Goal: Task Accomplishment & Management: Use online tool/utility

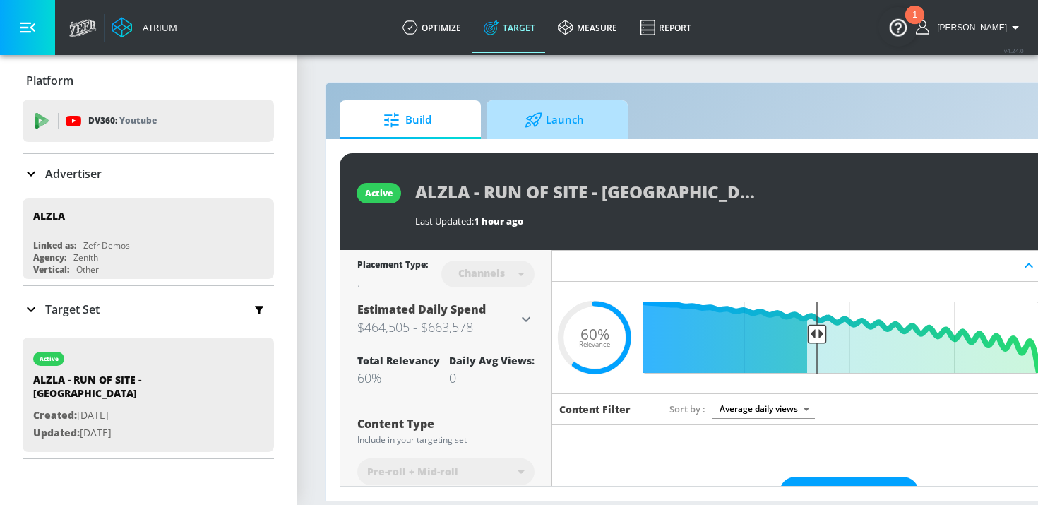
click at [527, 117] on icon at bounding box center [534, 120] width 18 height 16
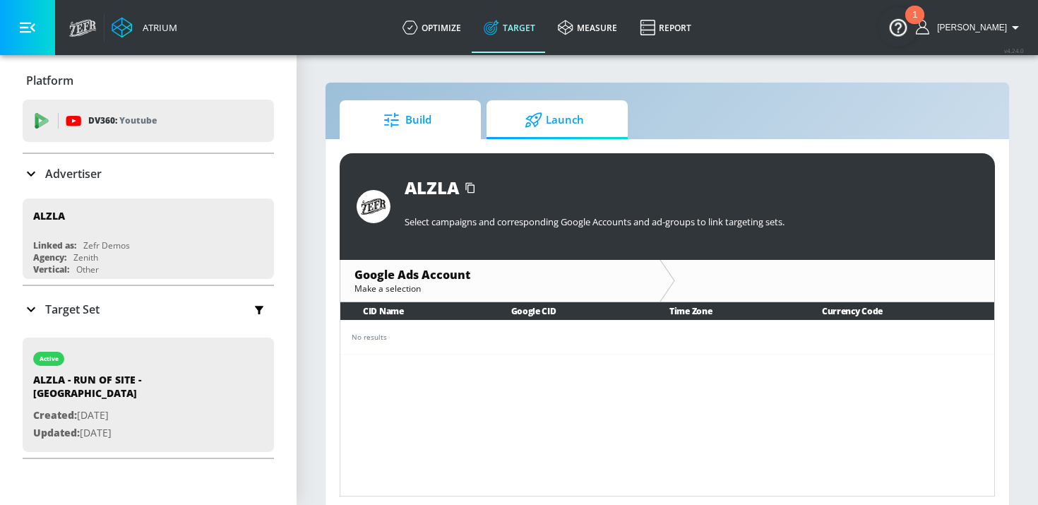
click at [426, 116] on span "Build" at bounding box center [407, 120] width 107 height 34
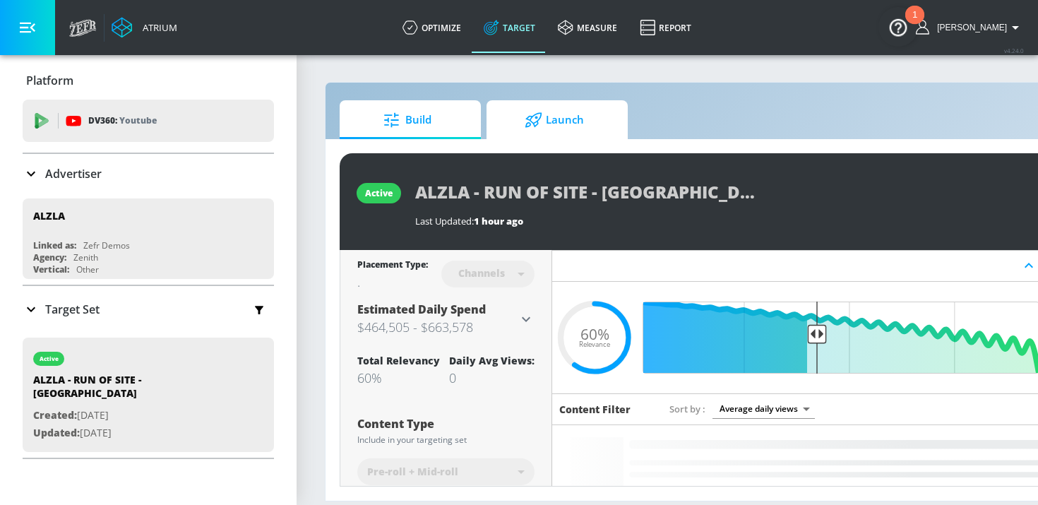
click at [535, 113] on icon at bounding box center [534, 120] width 18 height 16
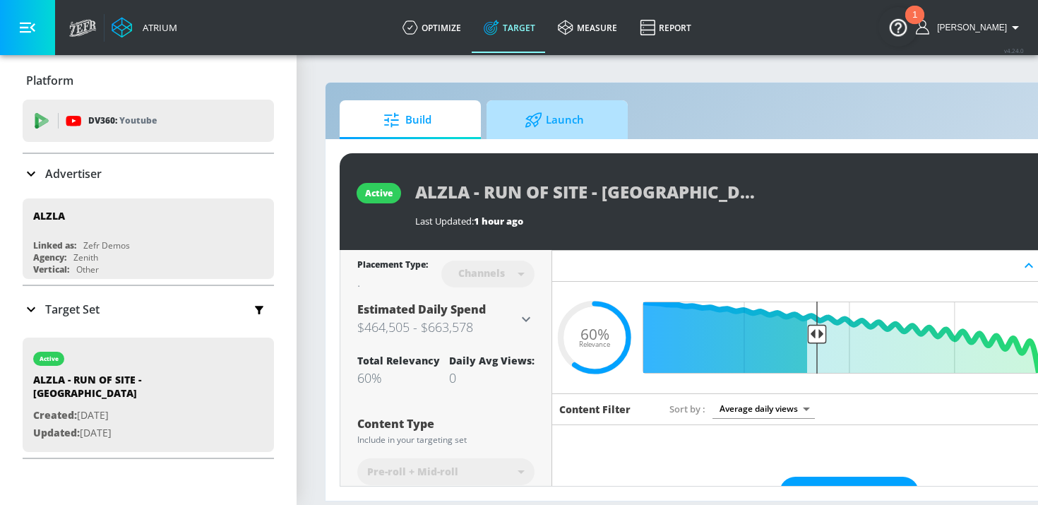
click at [568, 126] on span "Launch" at bounding box center [554, 120] width 107 height 34
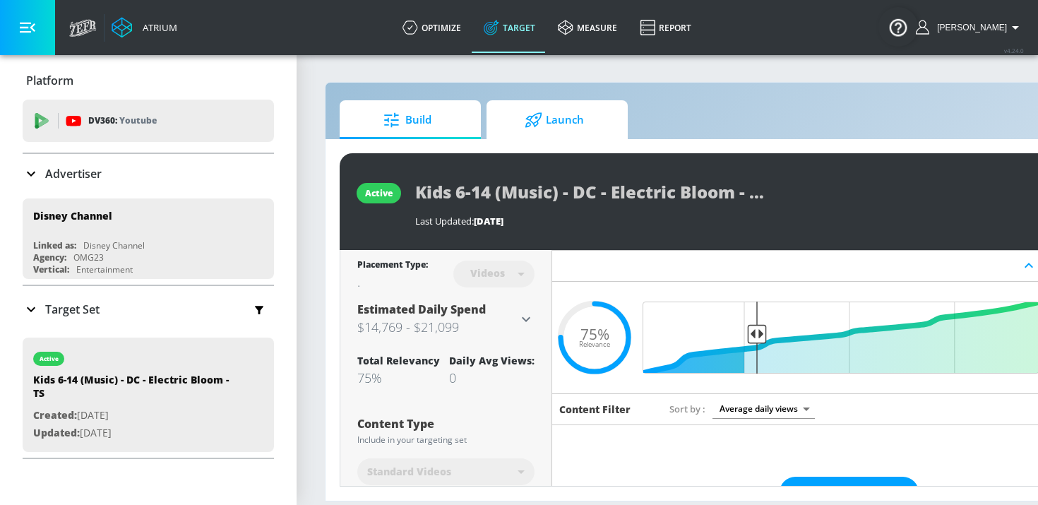
click at [568, 131] on span "Launch" at bounding box center [554, 120] width 107 height 34
click at [553, 119] on span "Launch" at bounding box center [554, 120] width 107 height 34
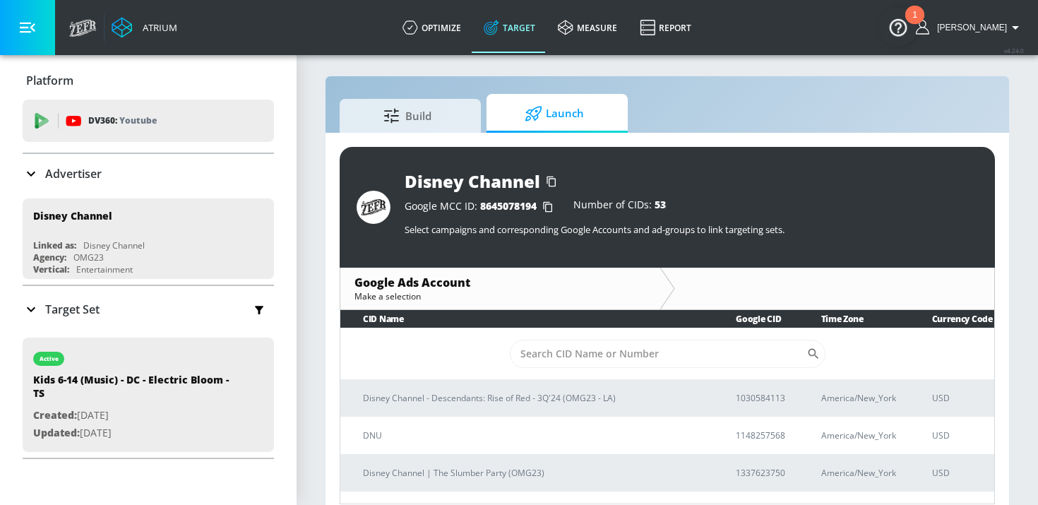
scroll to position [20, 0]
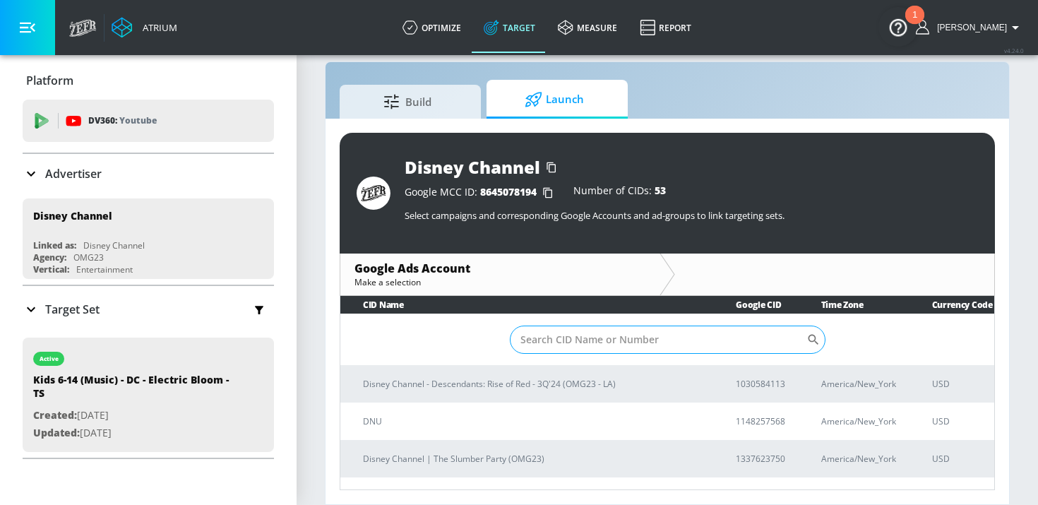
click at [688, 334] on input "Sort By" at bounding box center [658, 340] width 297 height 28
paste input "2875586692"
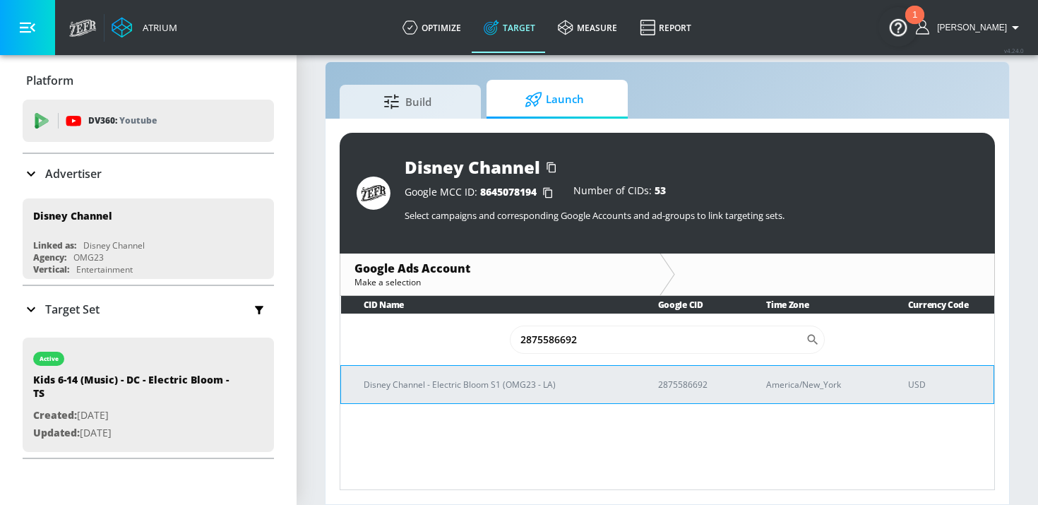
type input "2875586692"
click at [537, 388] on p "Disney Channel - Electric Bloom S1 (OMG23 - LA)" at bounding box center [494, 384] width 261 height 15
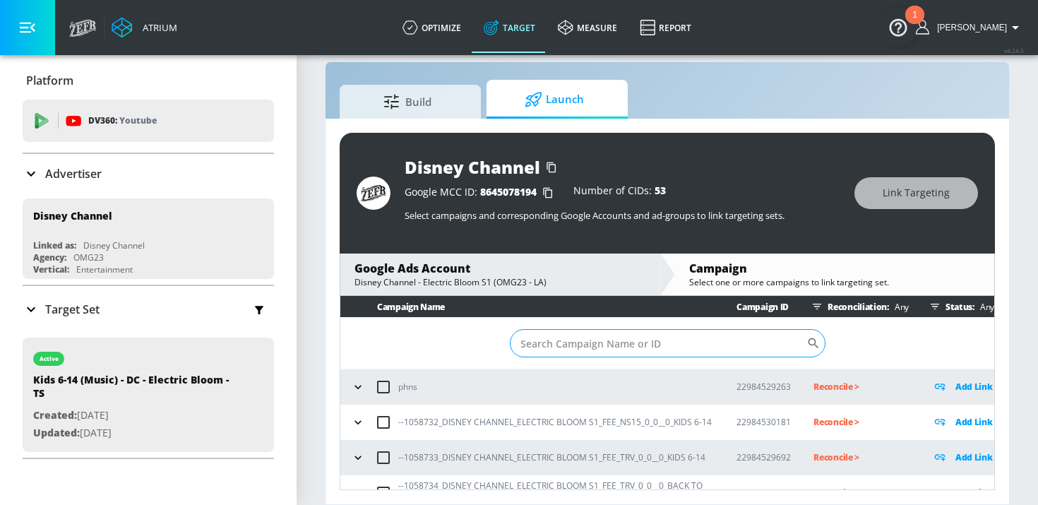
scroll to position [20, 0]
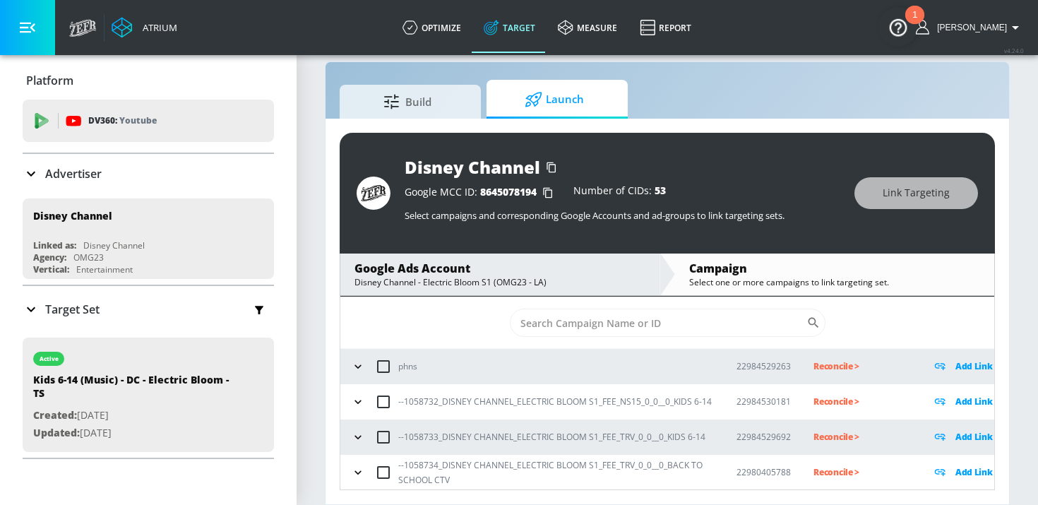
click at [350, 395] on button "button" at bounding box center [357, 401] width 21 height 21
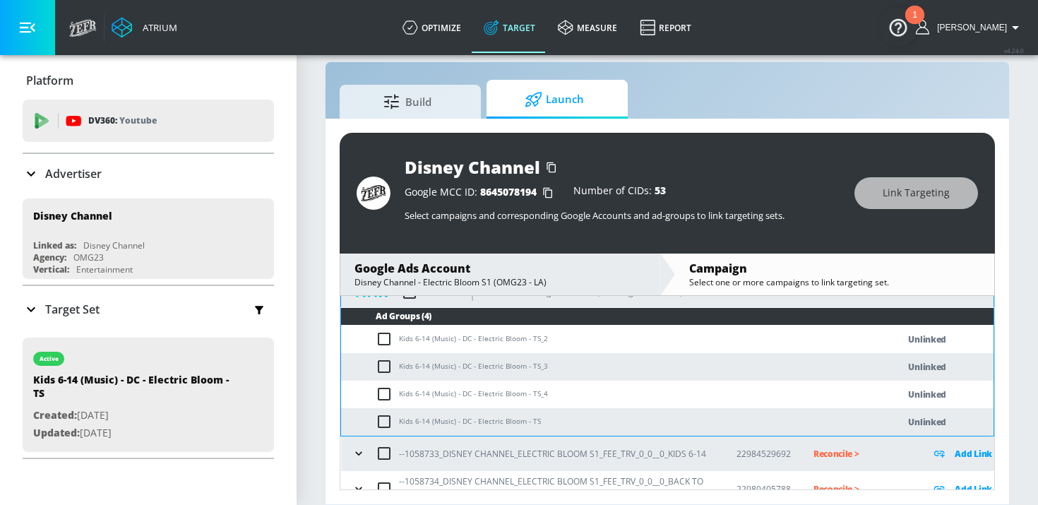
scroll to position [117, 0]
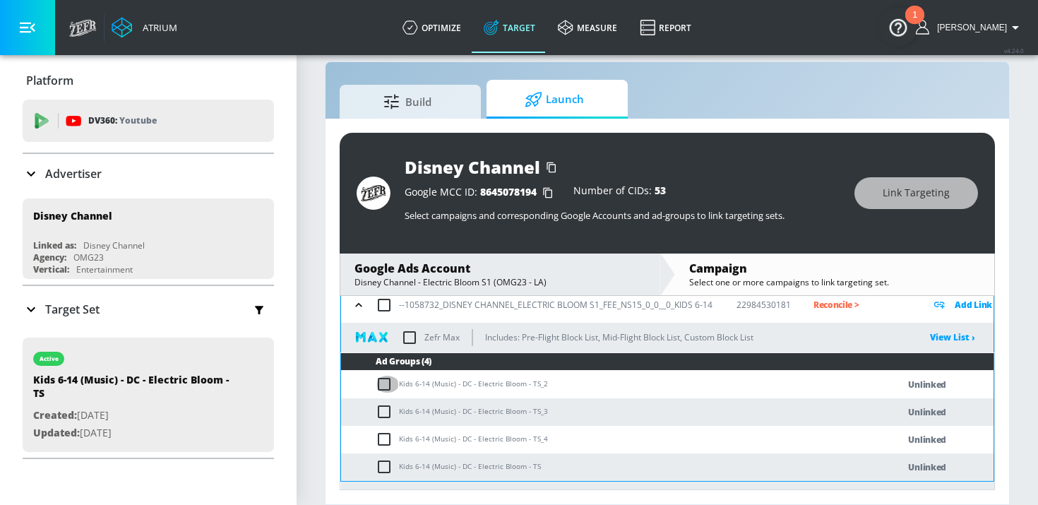
click at [386, 387] on input "checkbox" at bounding box center [387, 384] width 23 height 17
checkbox input "true"
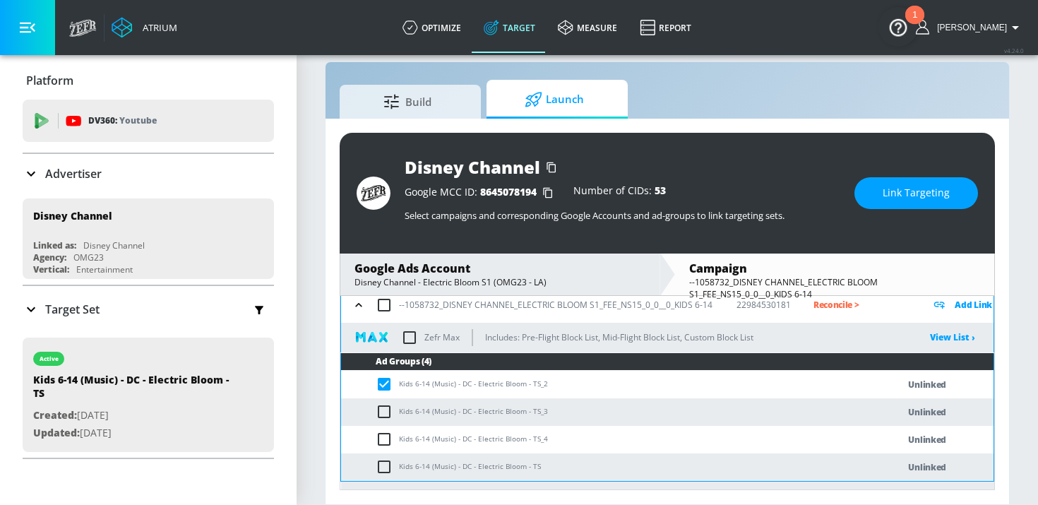
click at [386, 407] on input "checkbox" at bounding box center [387, 411] width 23 height 17
checkbox input "true"
drag, startPoint x: 387, startPoint y: 442, endPoint x: 387, endPoint y: 460, distance: 17.7
click at [387, 443] on input "checkbox" at bounding box center [387, 439] width 23 height 17
checkbox input "true"
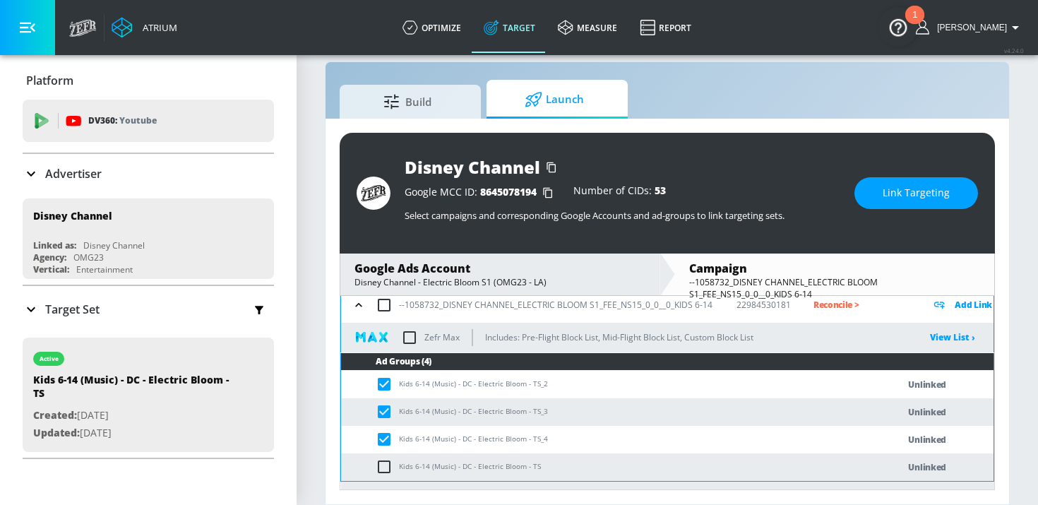
click at [387, 463] on input "checkbox" at bounding box center [387, 466] width 23 height 17
checkbox input "true"
click at [903, 196] on span "Link Targeting" at bounding box center [916, 193] width 67 height 18
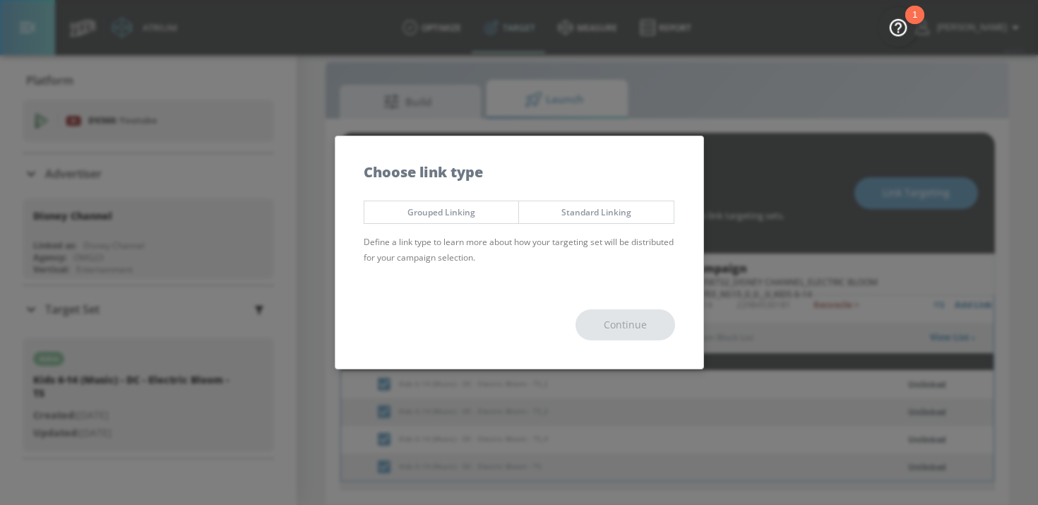
click at [465, 213] on span "Grouped Linking" at bounding box center [441, 212] width 133 height 15
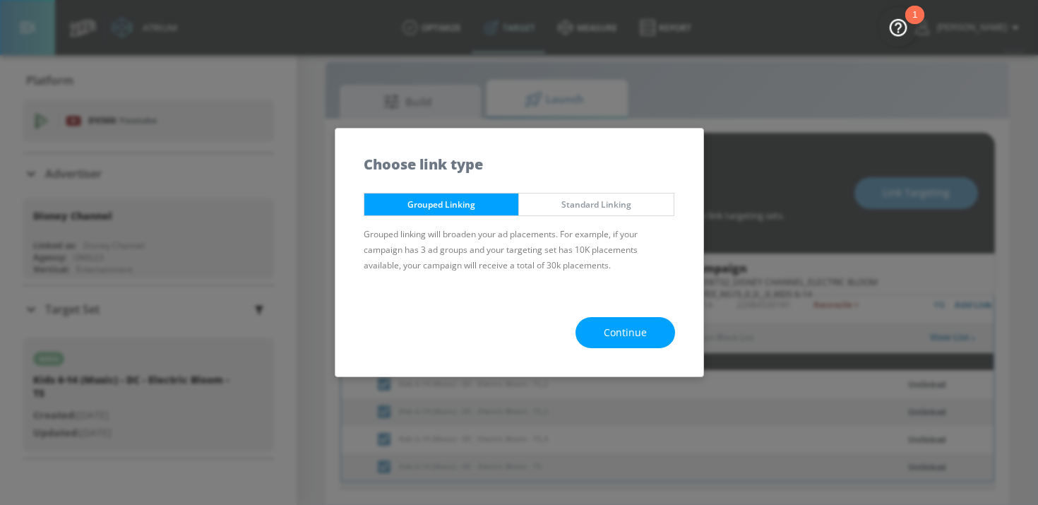
click at [607, 328] on span "Continue" at bounding box center [625, 333] width 43 height 18
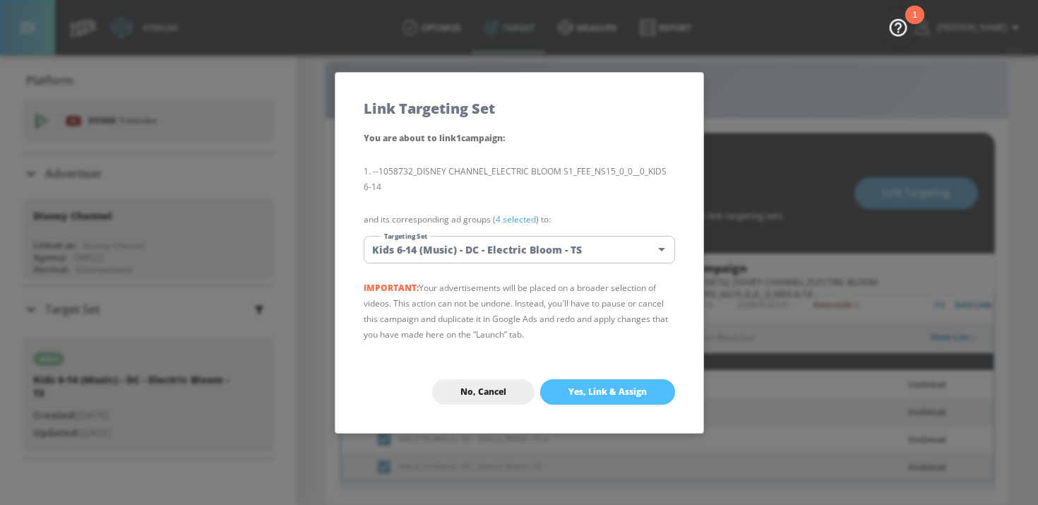
click at [605, 385] on button "Yes, Link & Assign" at bounding box center [607, 391] width 135 height 25
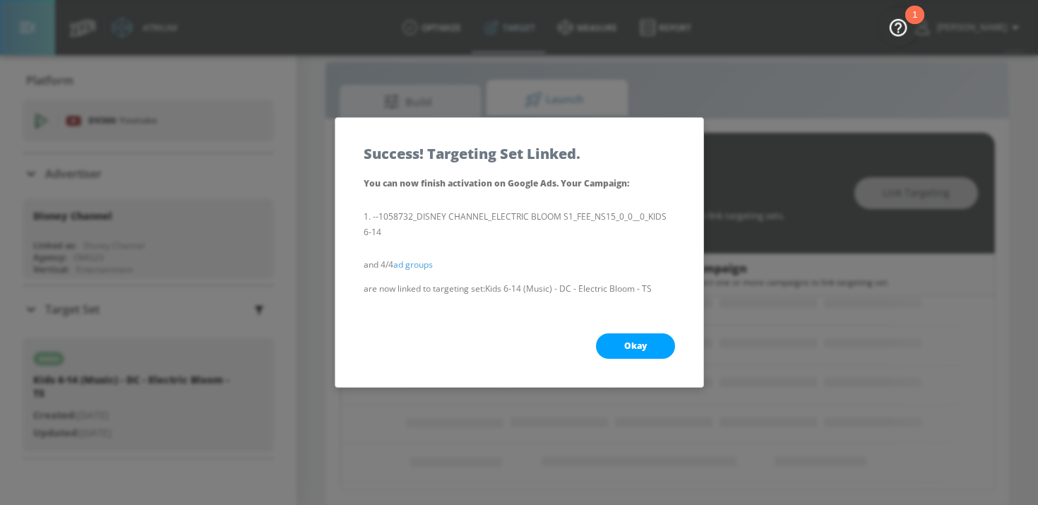
click at [630, 335] on button "Okay" at bounding box center [635, 345] width 79 height 25
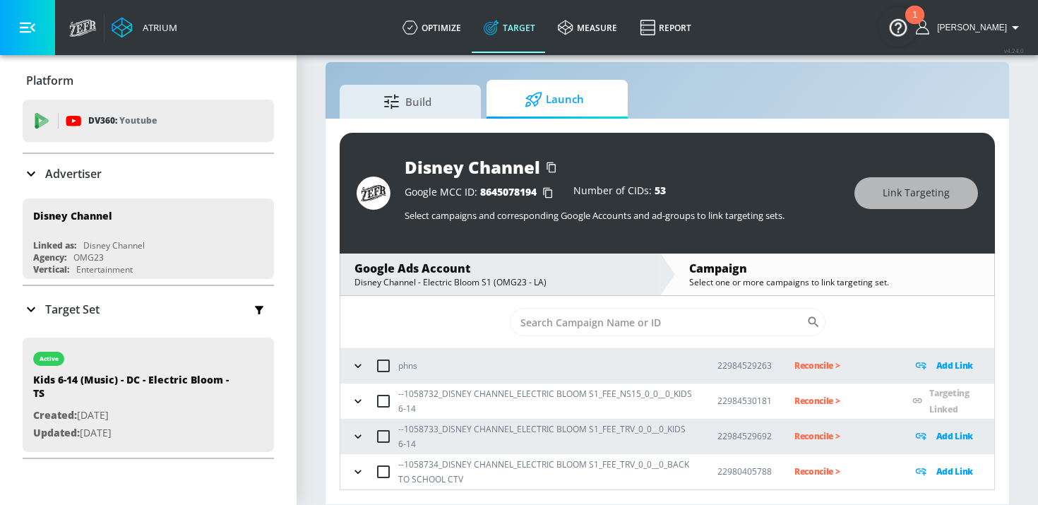
scroll to position [20, 0]
click at [360, 441] on icon "button" at bounding box center [358, 437] width 14 height 14
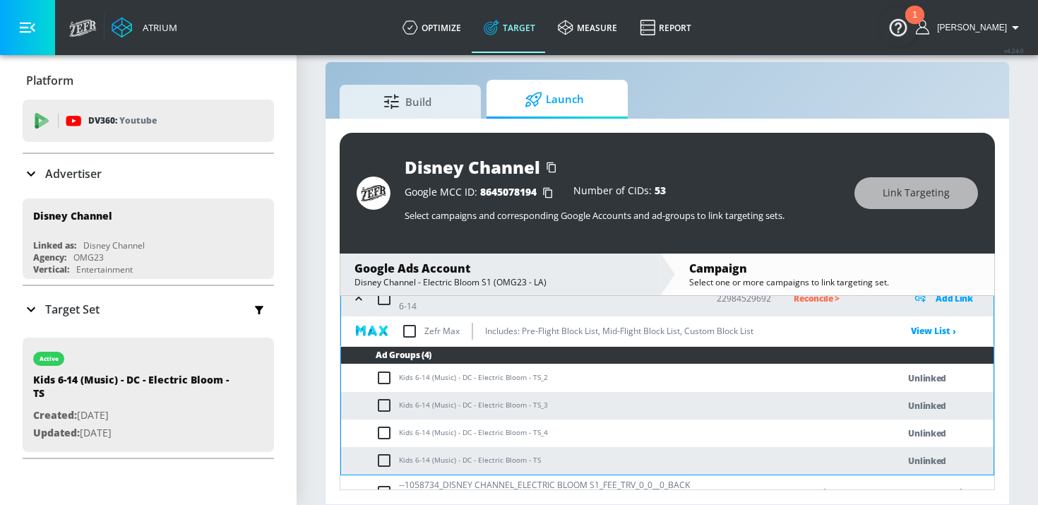
scroll to position [139, 0]
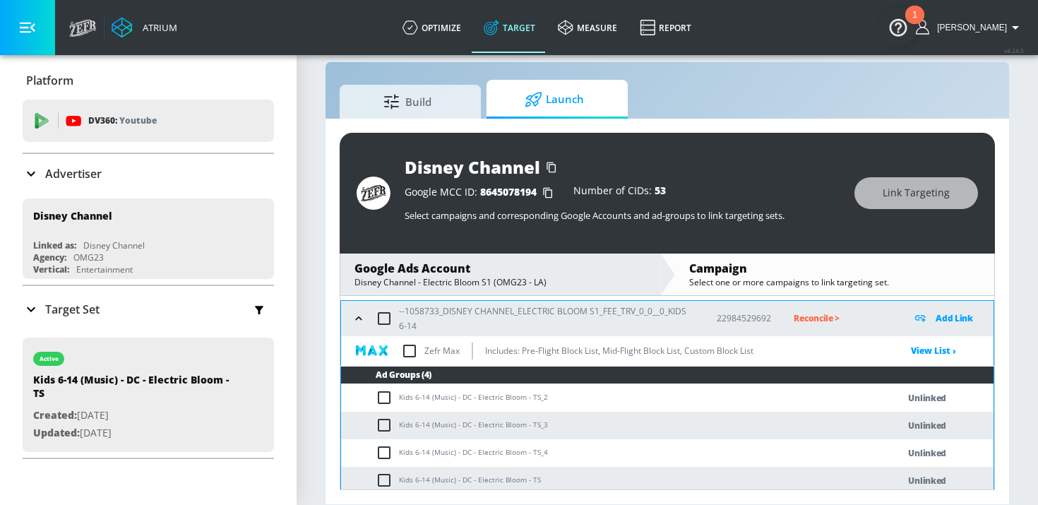
click at [384, 319] on input "checkbox" at bounding box center [384, 319] width 30 height 30
checkbox input "true"
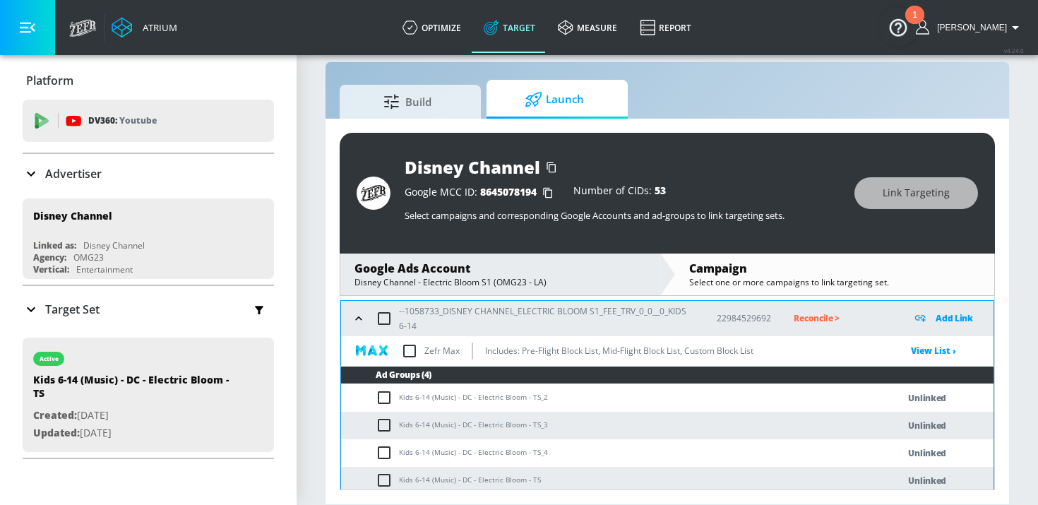
checkbox input "true"
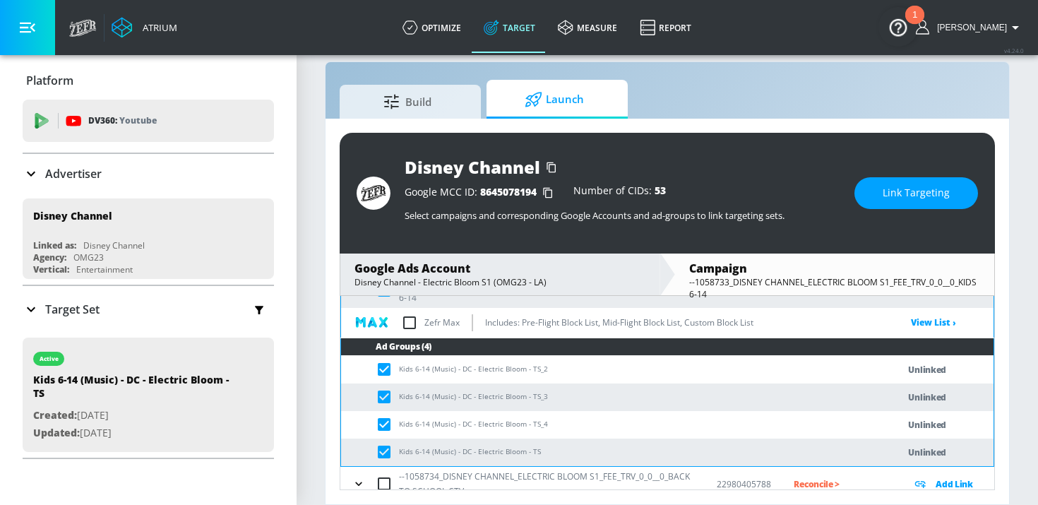
scroll to position [171, 0]
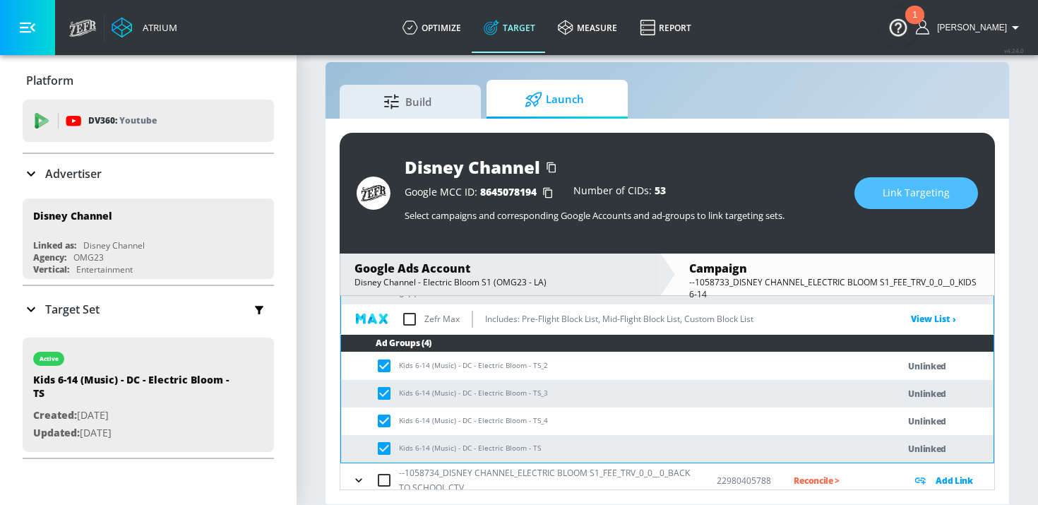
click at [918, 200] on span "Link Targeting" at bounding box center [916, 193] width 67 height 18
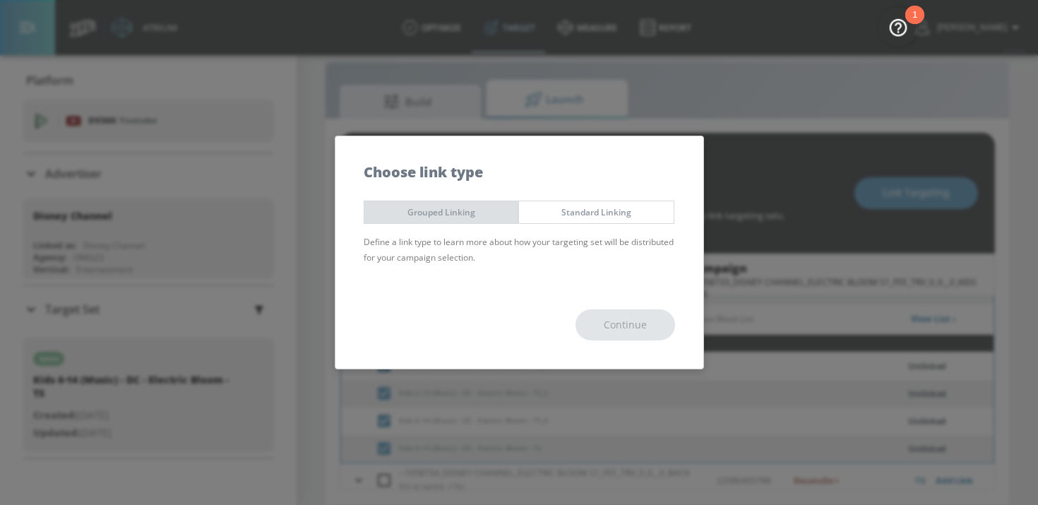
click at [472, 208] on span "Grouped Linking" at bounding box center [441, 212] width 133 height 15
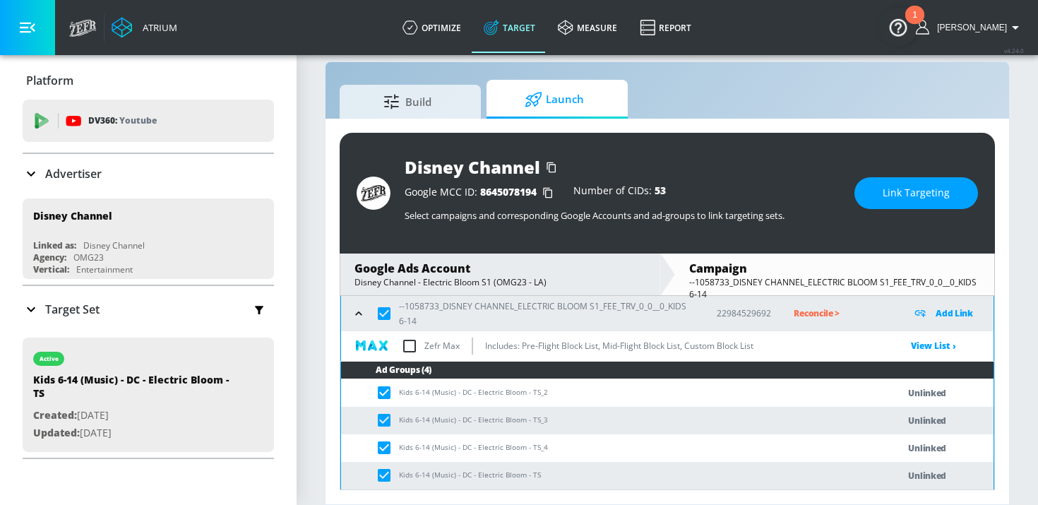
scroll to position [143, 0]
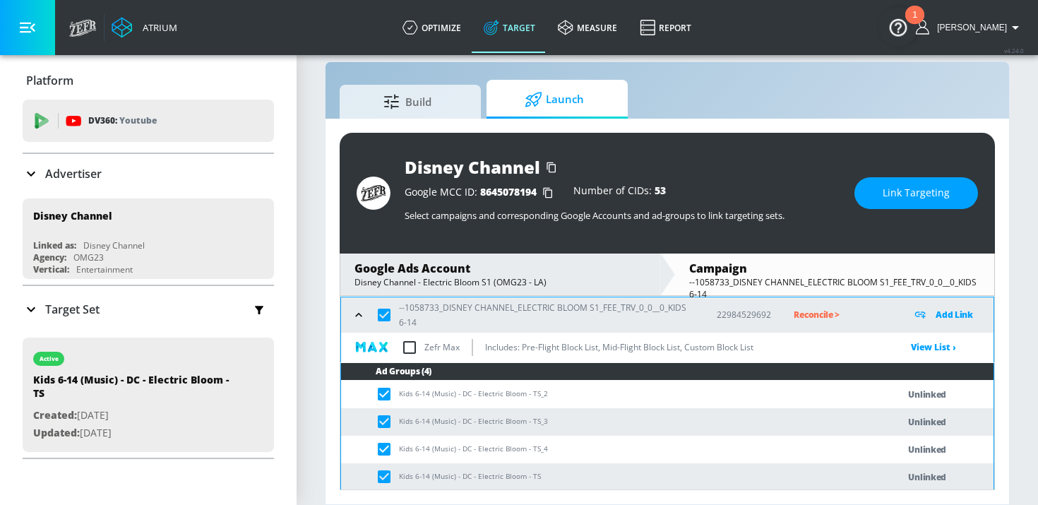
click at [907, 196] on span "Link Targeting" at bounding box center [916, 193] width 67 height 18
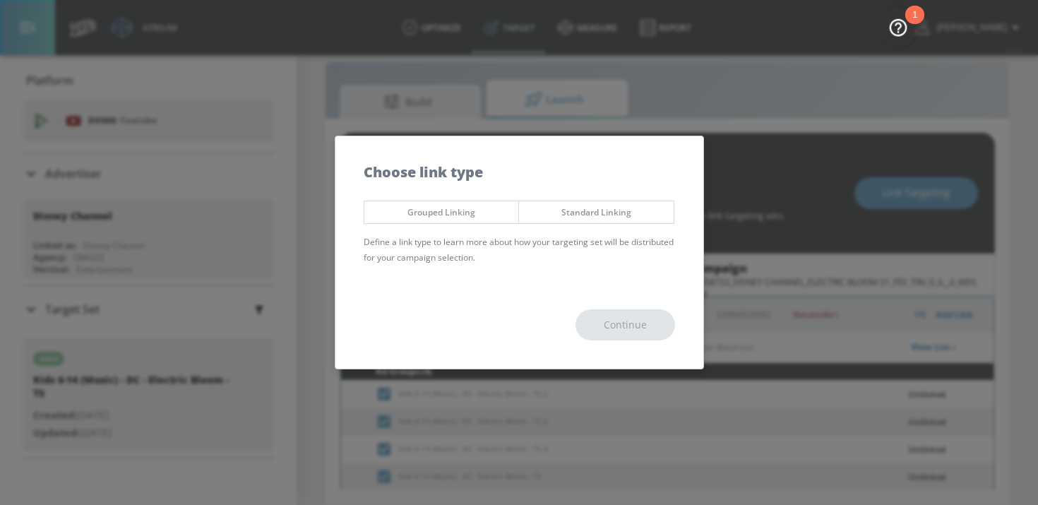
click at [434, 222] on button "Grouped Linking" at bounding box center [442, 212] width 156 height 23
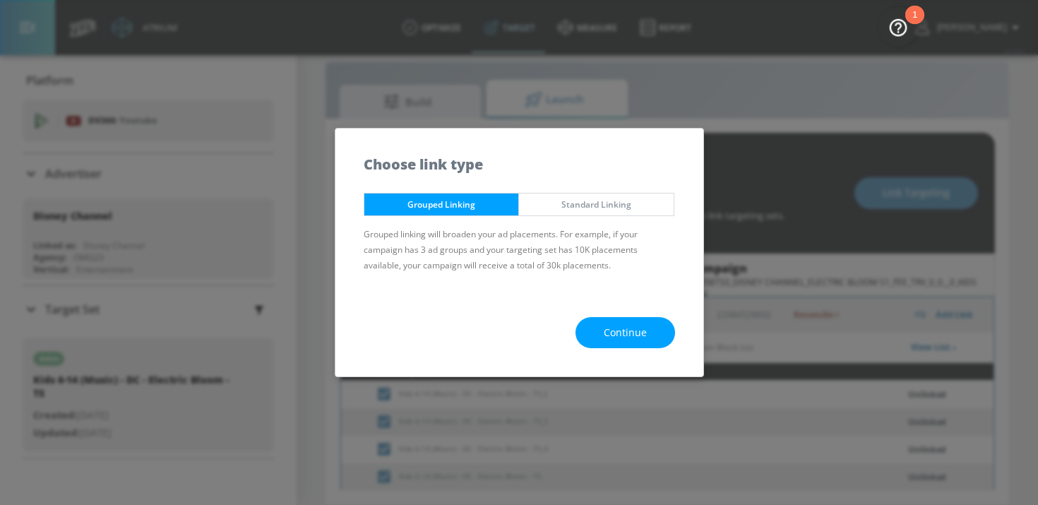
click at [620, 341] on span "Continue" at bounding box center [625, 333] width 43 height 18
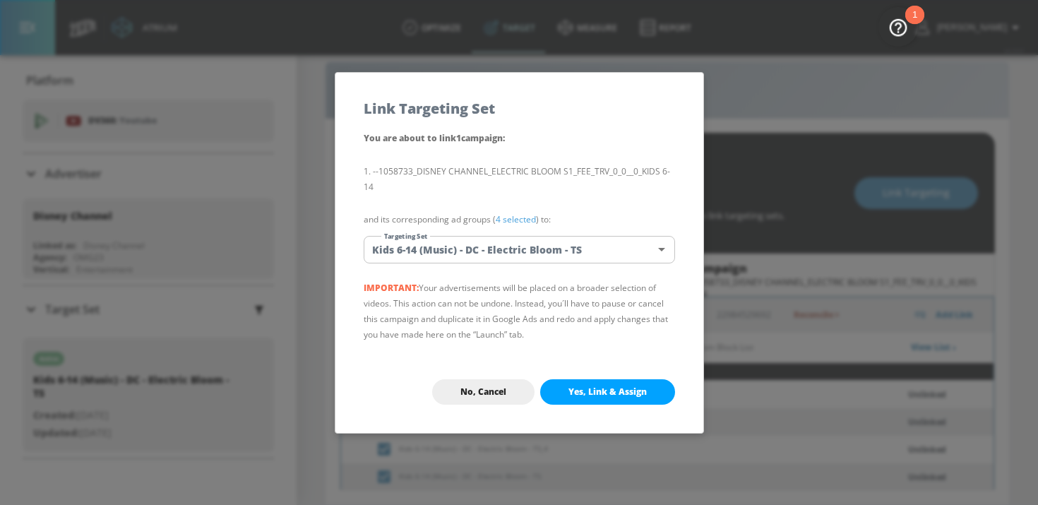
click at [621, 395] on span "Yes, Link & Assign" at bounding box center [607, 391] width 78 height 11
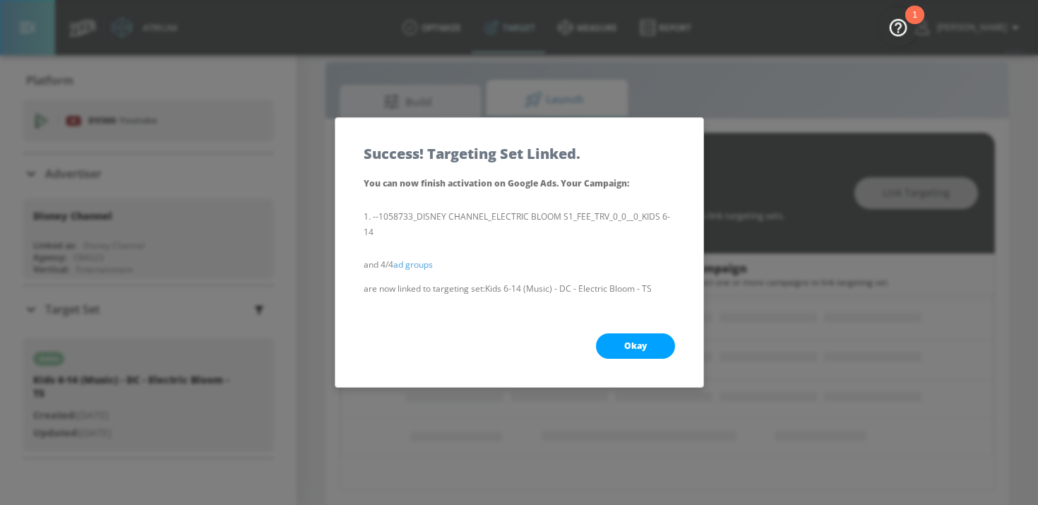
click at [607, 345] on button "Okay" at bounding box center [635, 345] width 79 height 25
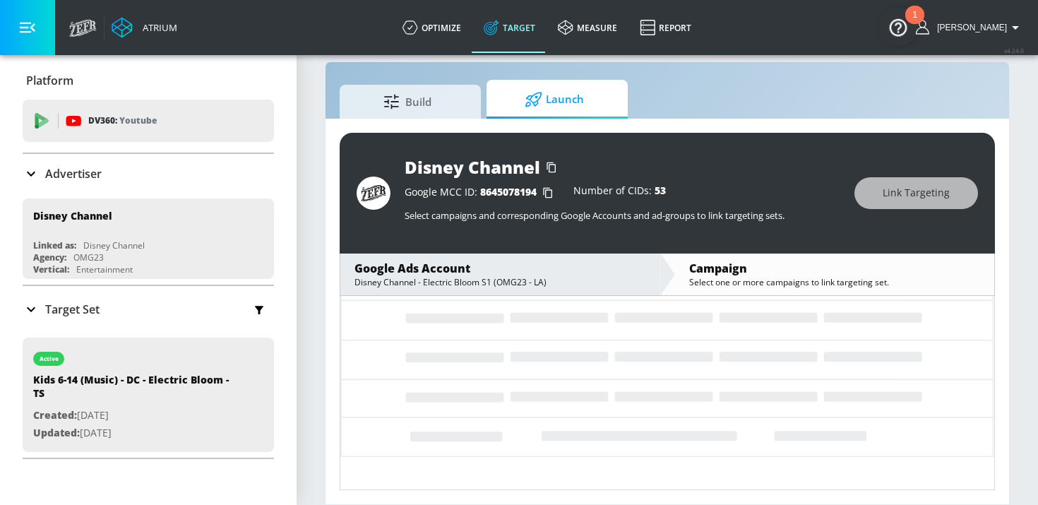
scroll to position [20, 0]
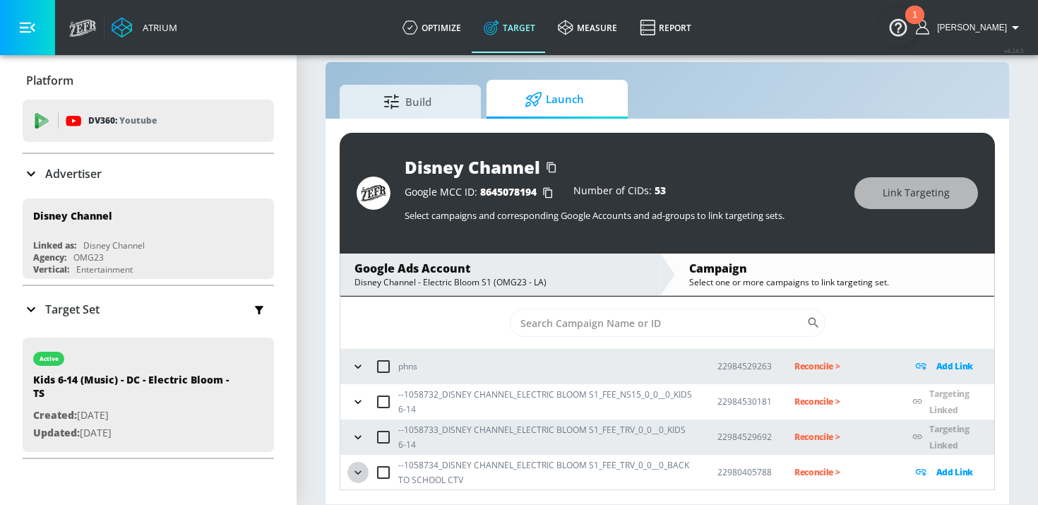
click at [359, 468] on icon "button" at bounding box center [358, 472] width 14 height 14
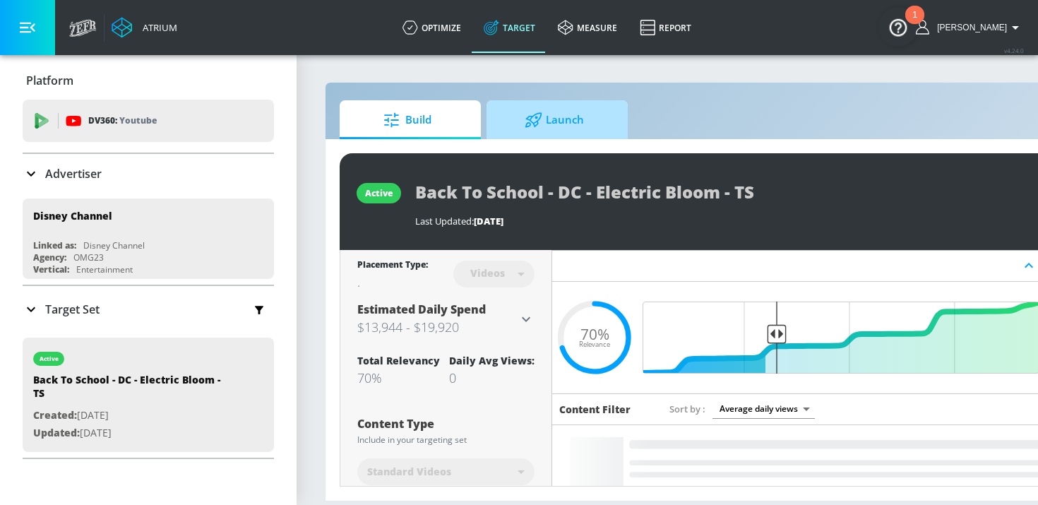
click at [576, 112] on span "Launch" at bounding box center [554, 120] width 107 height 34
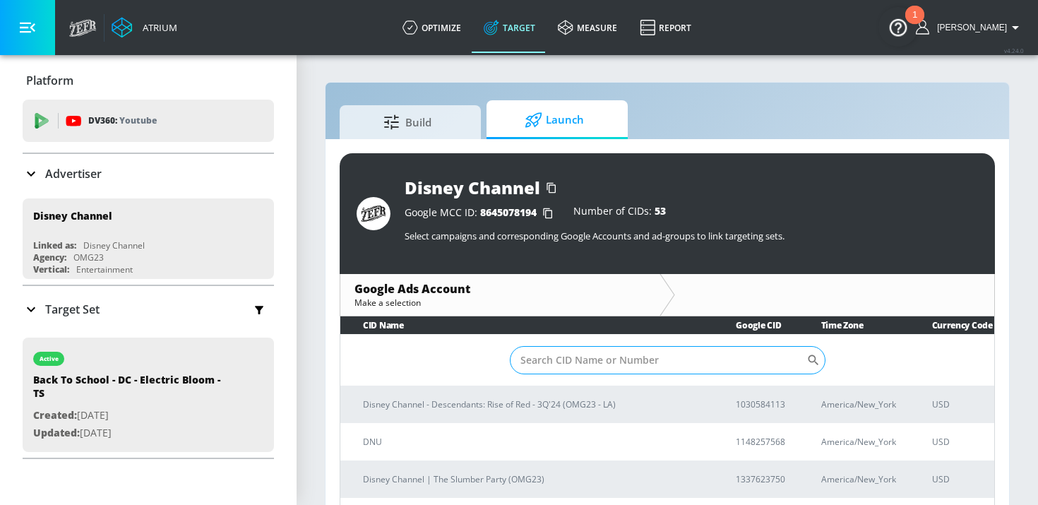
click at [540, 368] on input "Sort By" at bounding box center [658, 360] width 297 height 28
paste input "2875586692"
type input "2875586692"
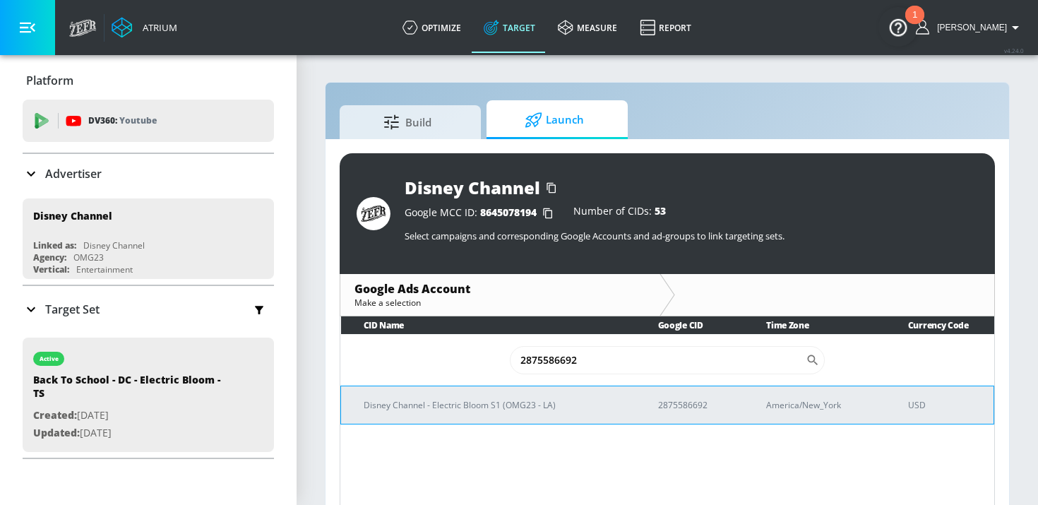
click at [494, 392] on td "Disney Channel - Electric Bloom S1 (OMG23 - LA)" at bounding box center [488, 405] width 294 height 38
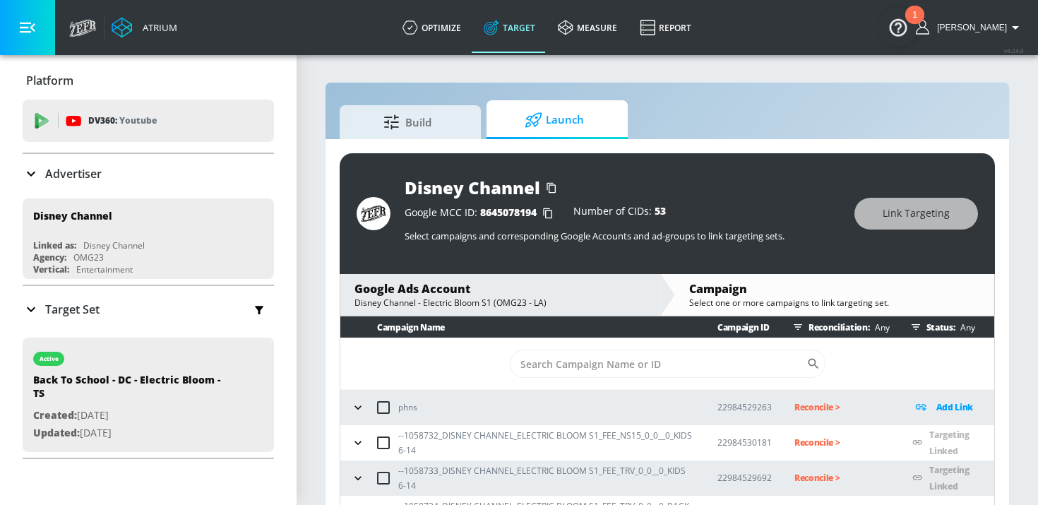
scroll to position [20, 0]
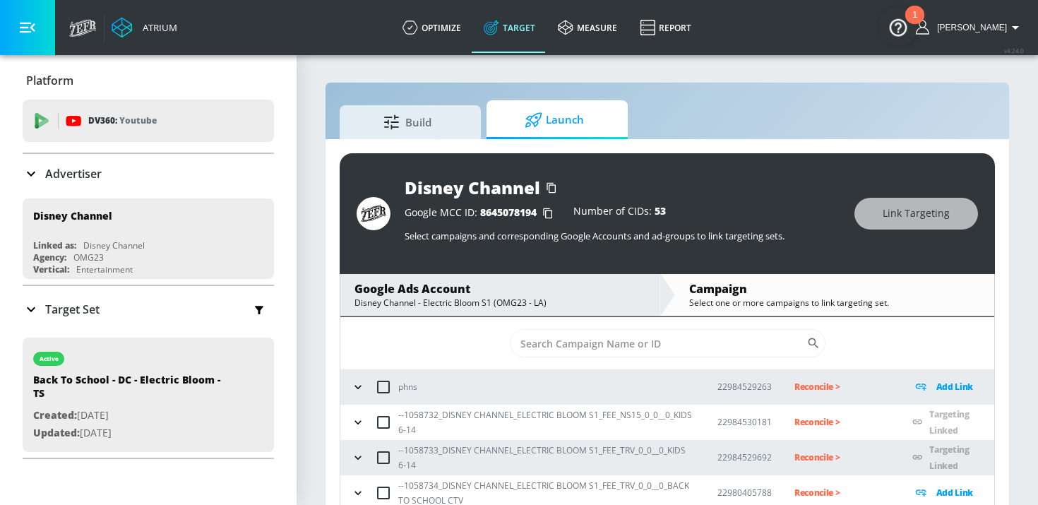
click at [352, 494] on icon "button" at bounding box center [358, 493] width 14 height 14
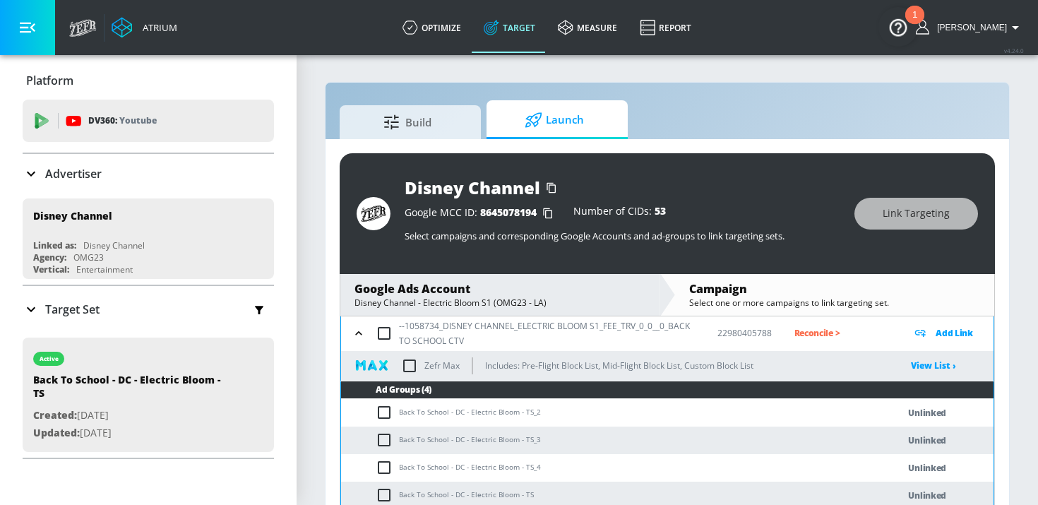
click at [391, 333] on input "checkbox" at bounding box center [384, 333] width 30 height 30
checkbox input "true"
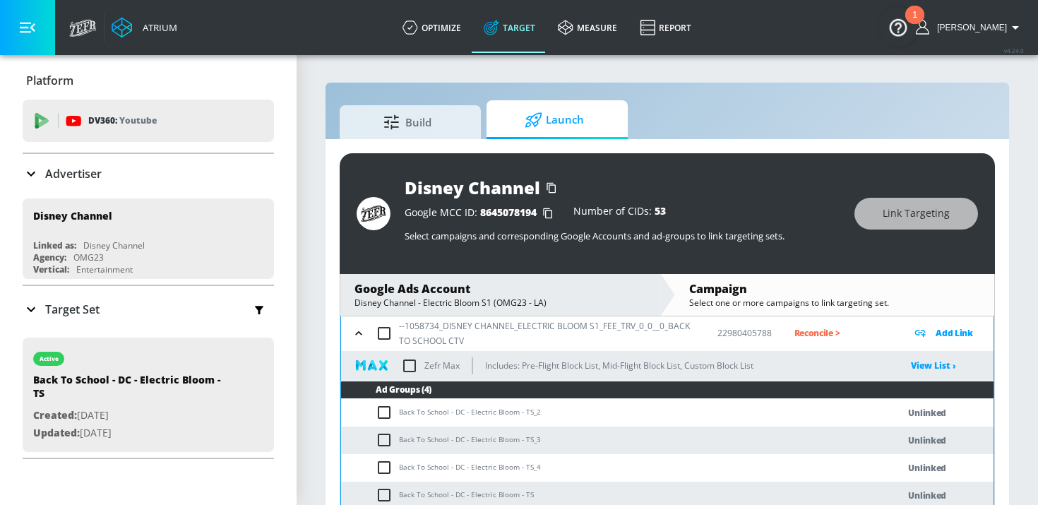
checkbox input "true"
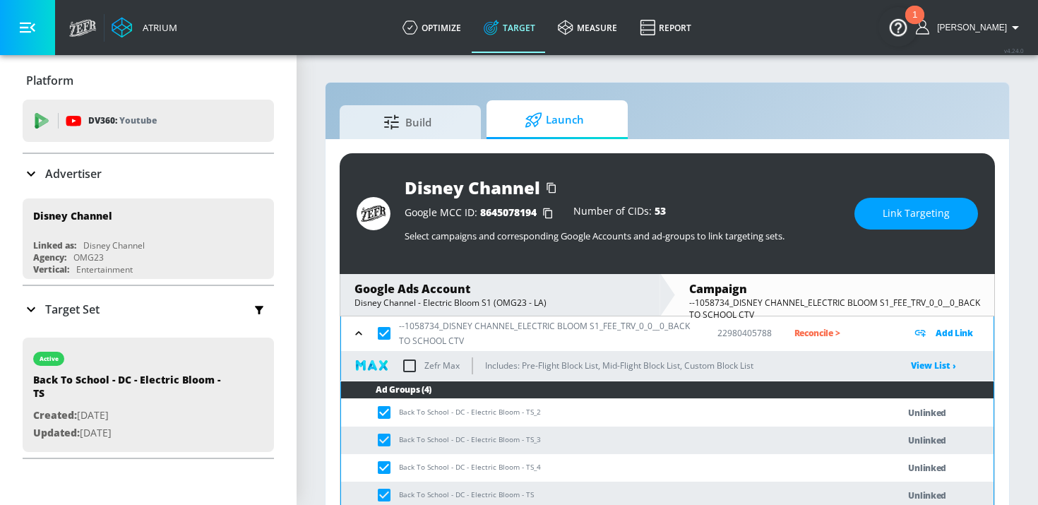
click at [912, 213] on span "Link Targeting" at bounding box center [916, 214] width 67 height 18
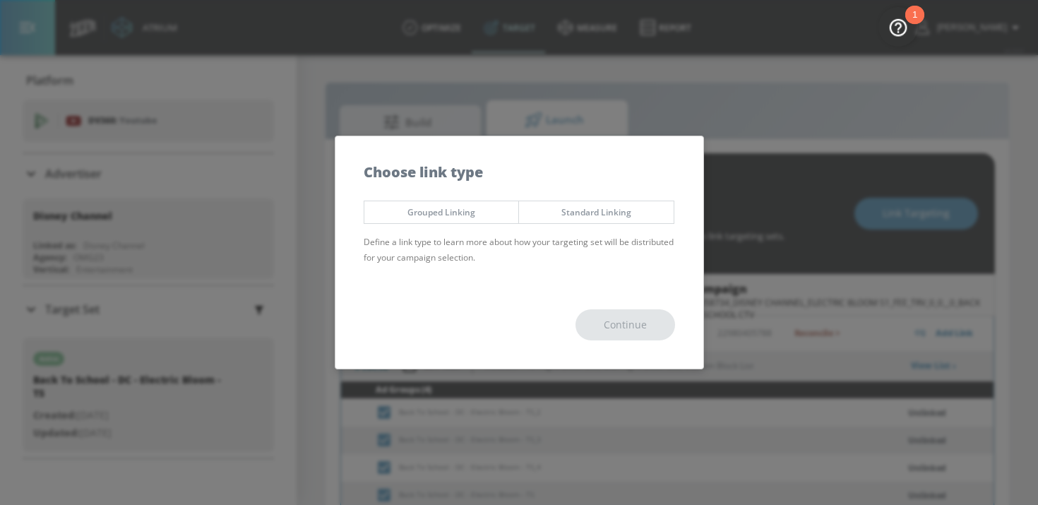
click at [434, 211] on span "Grouped Linking" at bounding box center [441, 212] width 133 height 15
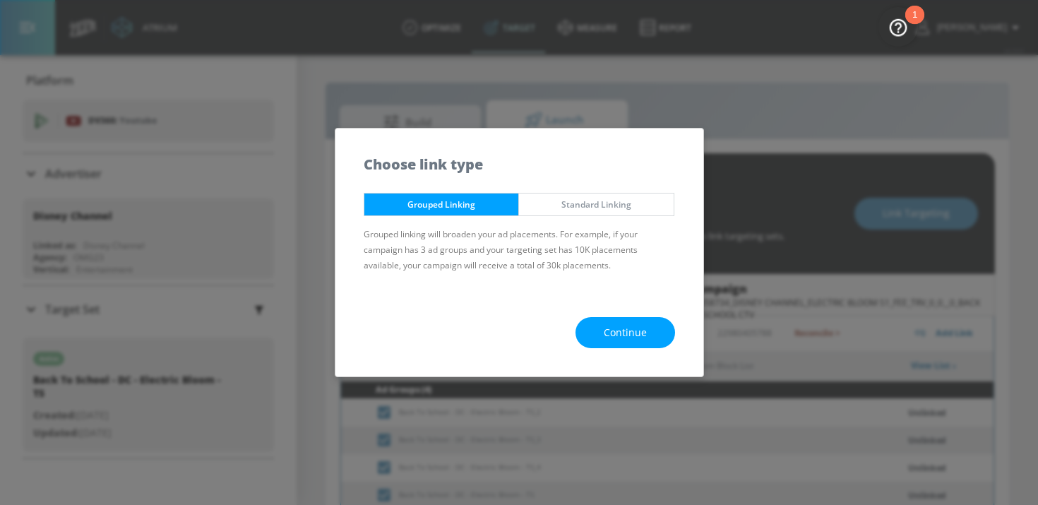
click at [642, 337] on span "Continue" at bounding box center [625, 333] width 43 height 18
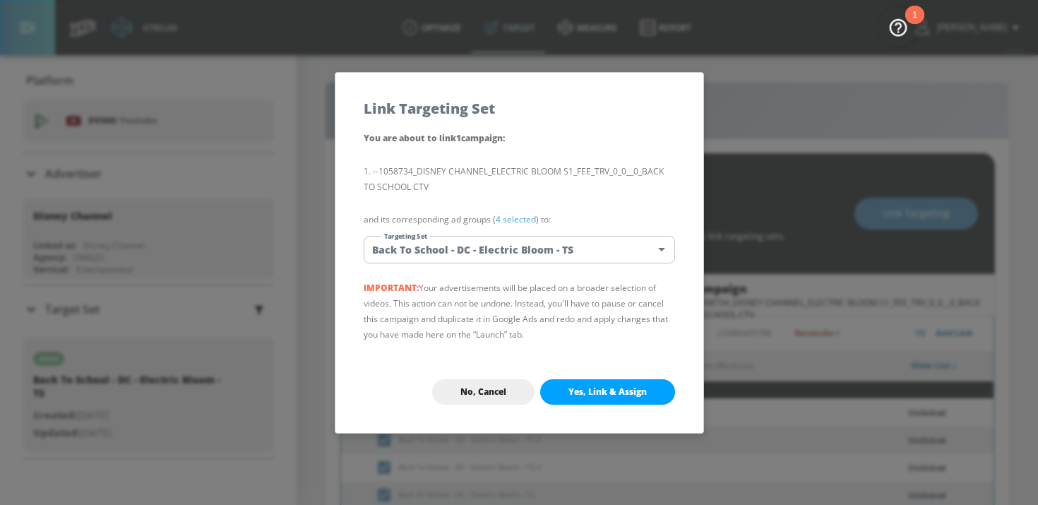
click at [611, 393] on span "Yes, Link & Assign" at bounding box center [607, 391] width 78 height 11
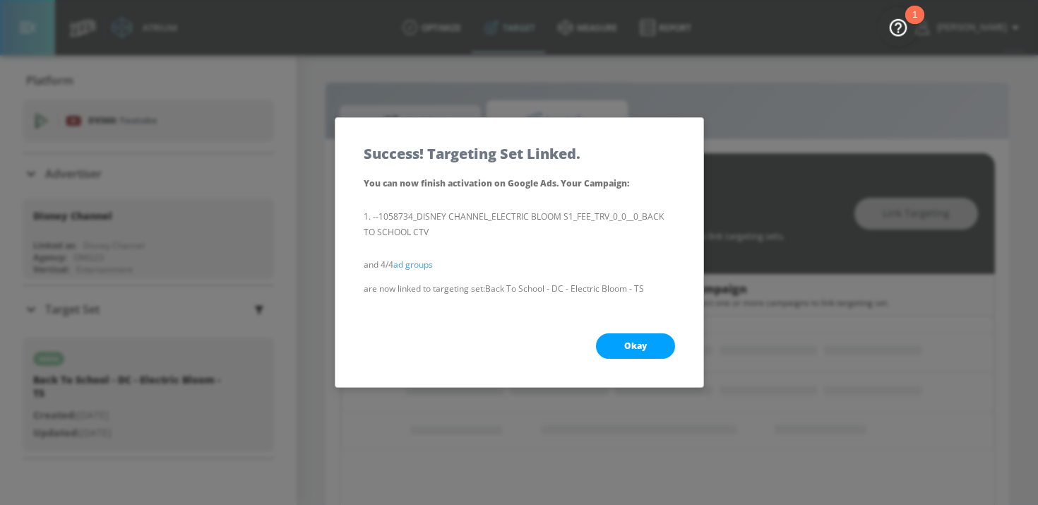
scroll to position [169, 0]
click at [638, 340] on span "Okay" at bounding box center [635, 345] width 23 height 11
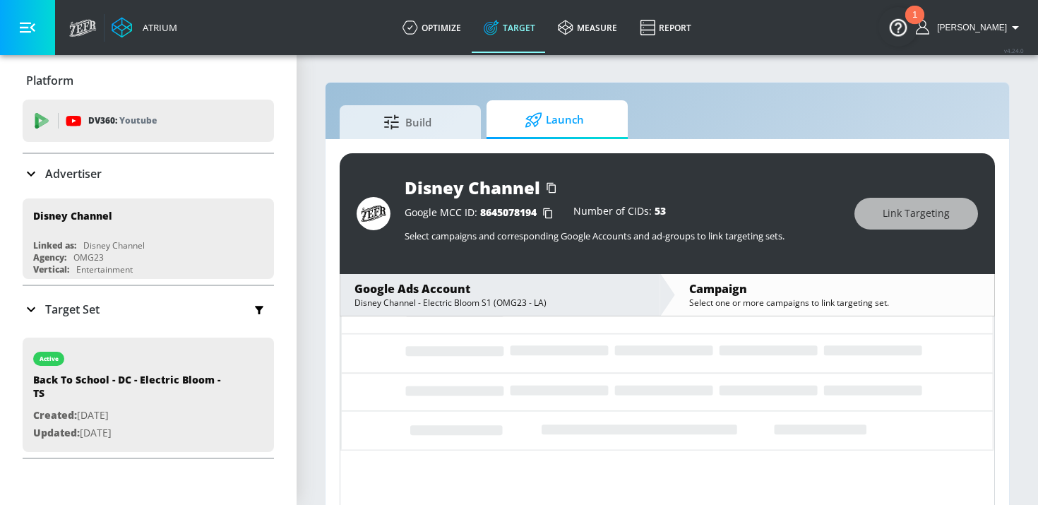
scroll to position [20, 0]
